Goal: Task Accomplishment & Management: Manage account settings

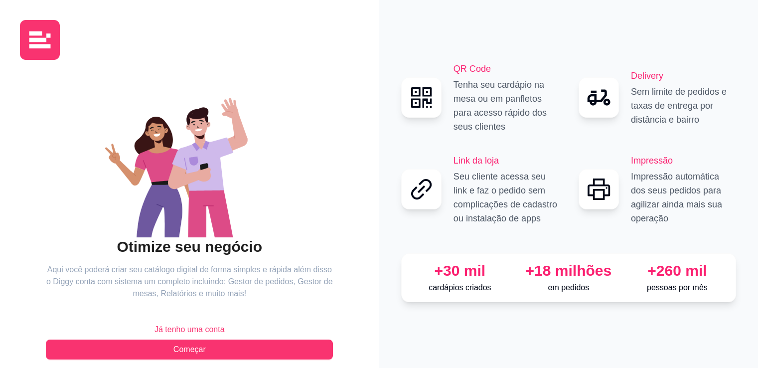
click at [207, 330] on span "Já tenho uma conta" at bounding box center [190, 330] width 70 height 12
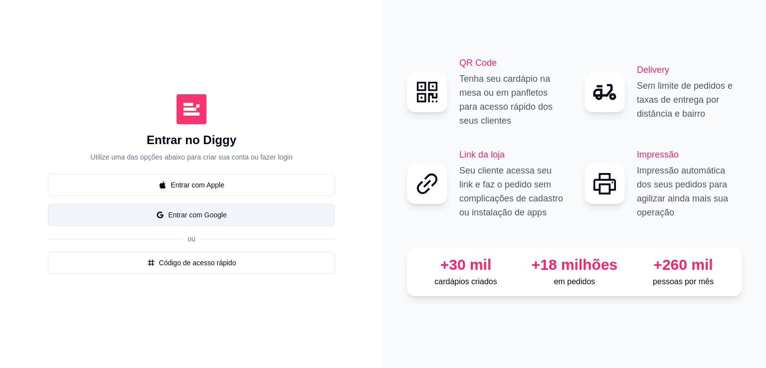
click at [184, 216] on button "Entrar com Google" at bounding box center [191, 215] width 287 height 22
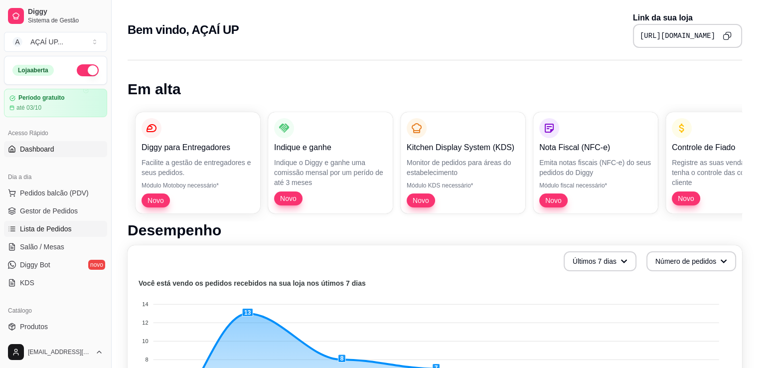
click at [62, 230] on span "Lista de Pedidos" at bounding box center [46, 229] width 52 height 10
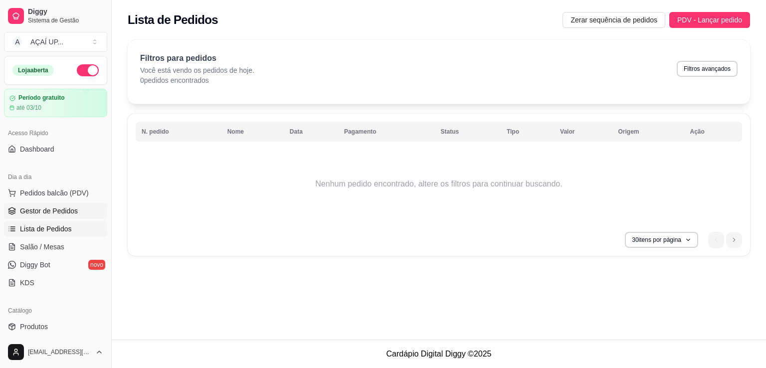
click at [67, 213] on span "Gestor de Pedidos" at bounding box center [49, 211] width 58 height 10
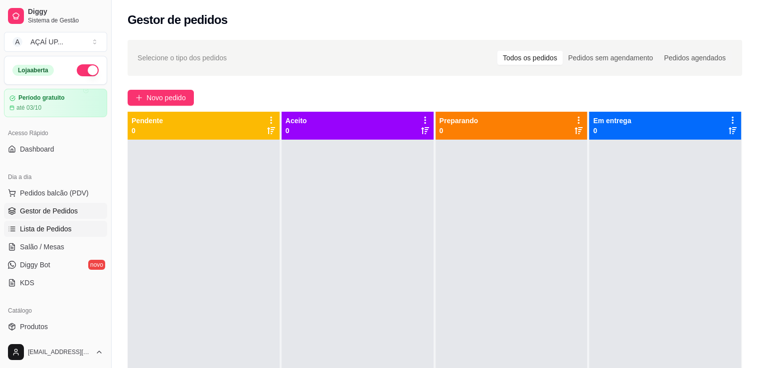
click at [55, 226] on span "Lista de Pedidos" at bounding box center [46, 229] width 52 height 10
